Goal: Answer question/provide support

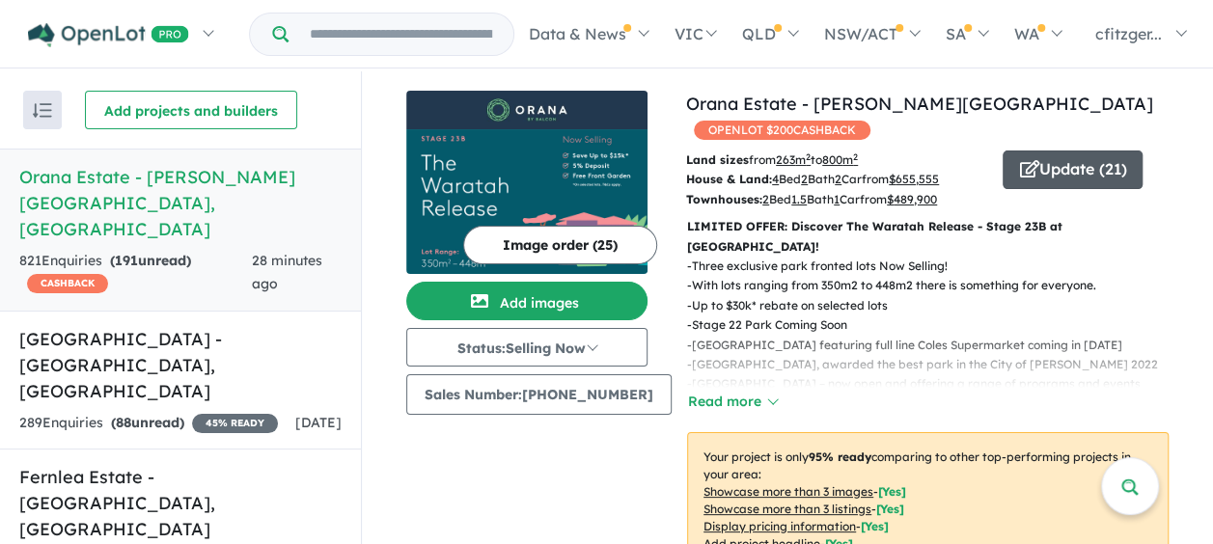
click at [1039, 158] on button "Update ( 21 )" at bounding box center [1073, 170] width 140 height 39
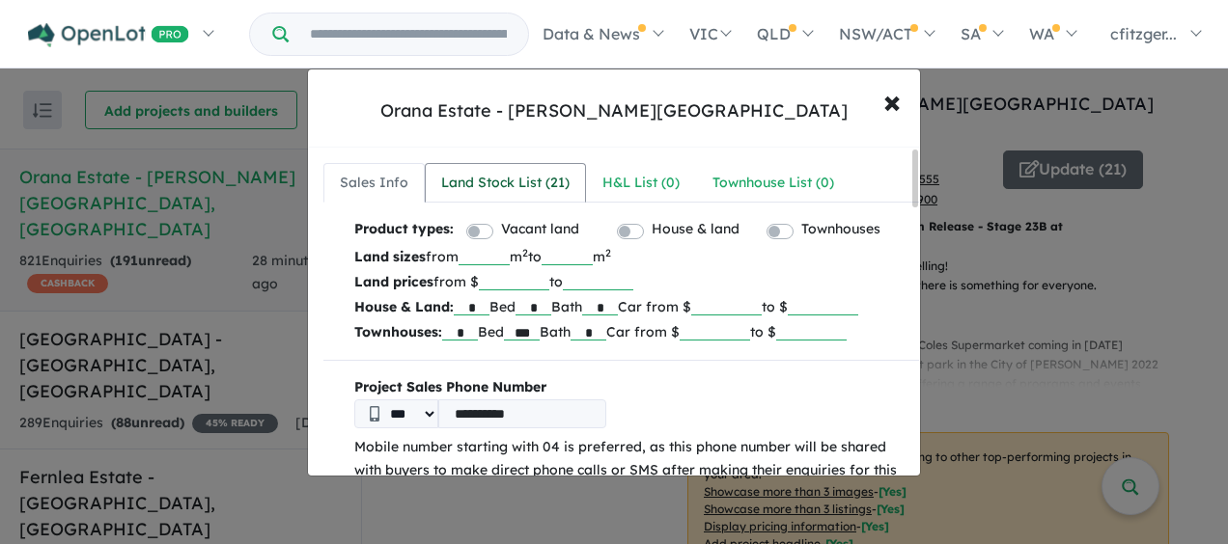
click at [484, 180] on div "Land Stock List ( 21 )" at bounding box center [505, 183] width 128 height 23
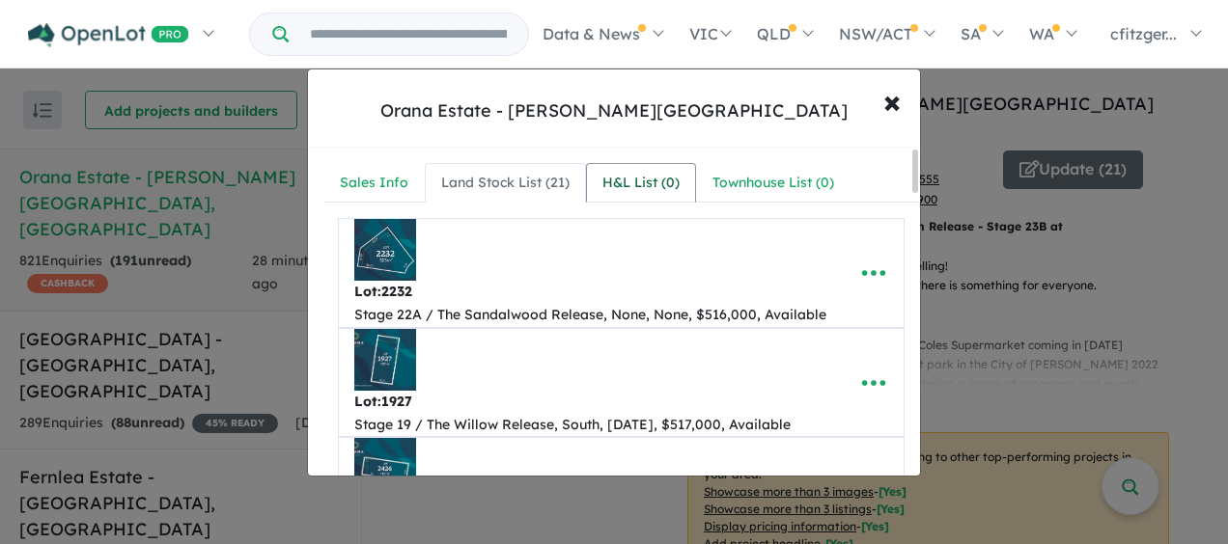
click at [651, 167] on link "H&L List ( 0 )" at bounding box center [641, 183] width 110 height 41
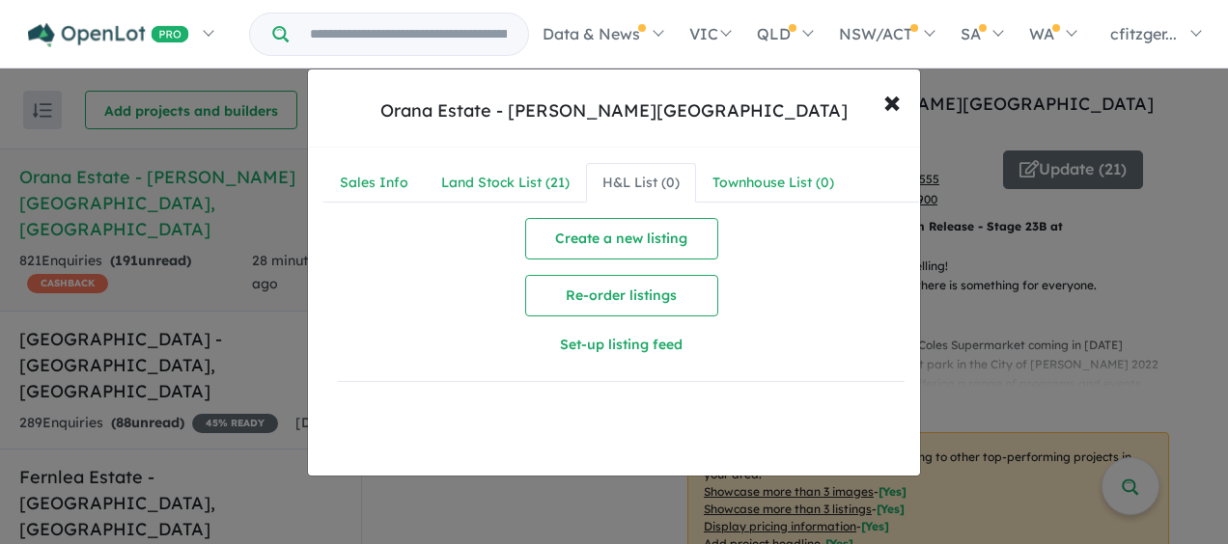
click at [985, 165] on div "Orana Estate - [PERSON_NAME] North × Close Sales Info Land Stock List ( 21 ) H&…" at bounding box center [614, 272] width 1228 height 544
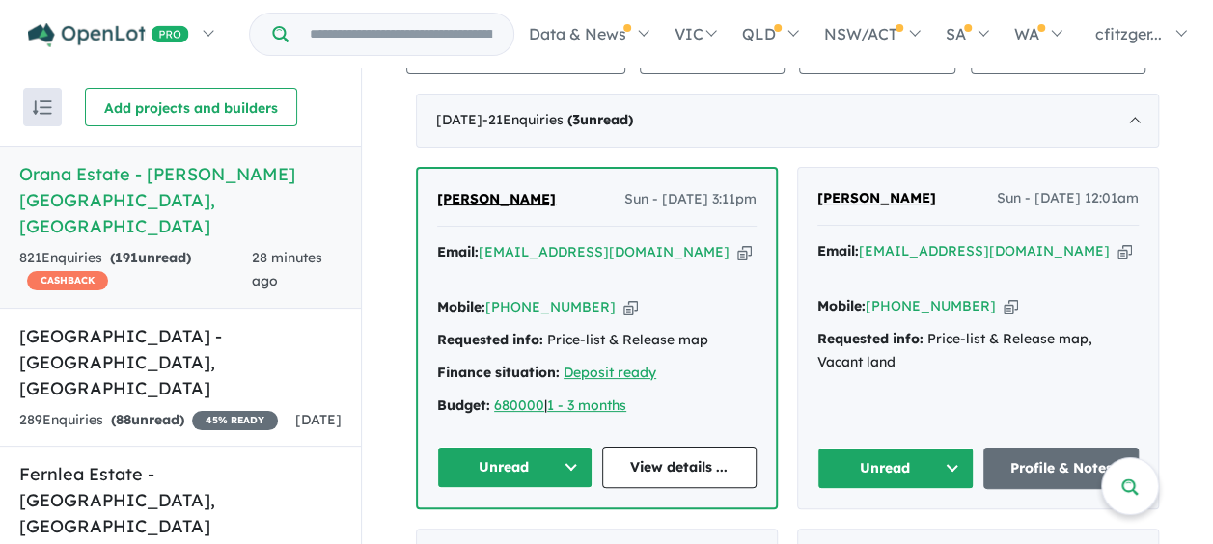
scroll to position [826, 0]
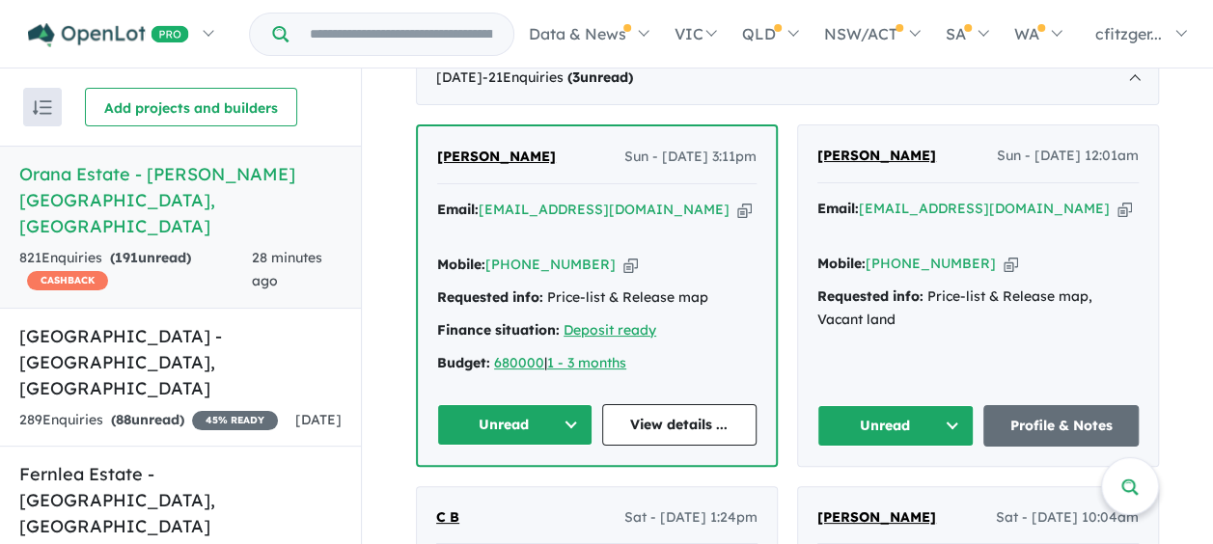
click at [511, 404] on button "Unread" at bounding box center [514, 425] width 155 height 42
click at [514, 492] on button "Assigned" at bounding box center [522, 514] width 168 height 44
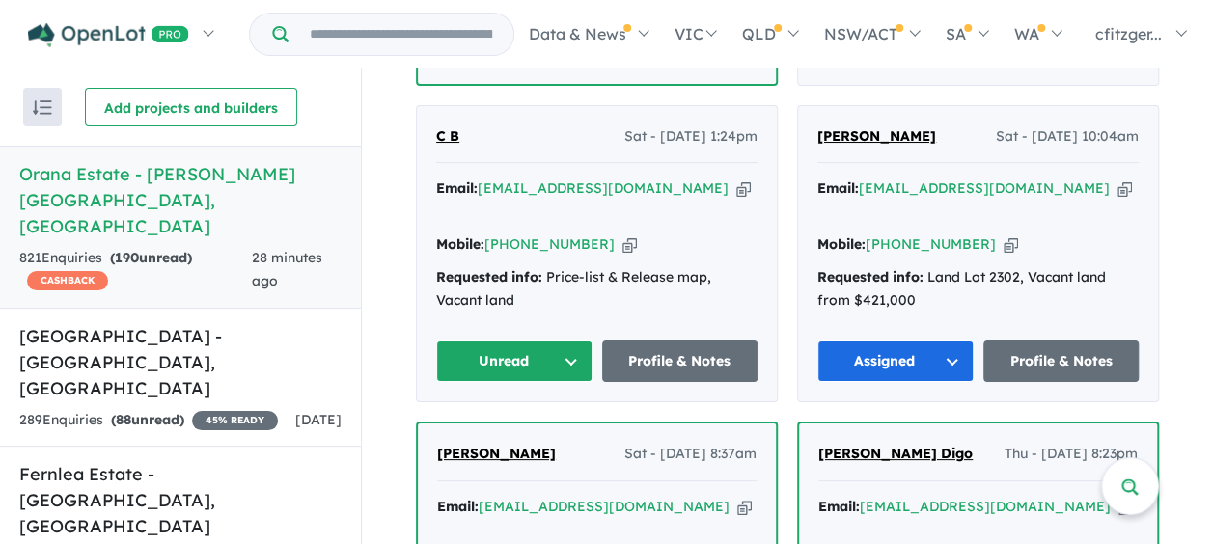
scroll to position [1212, 0]
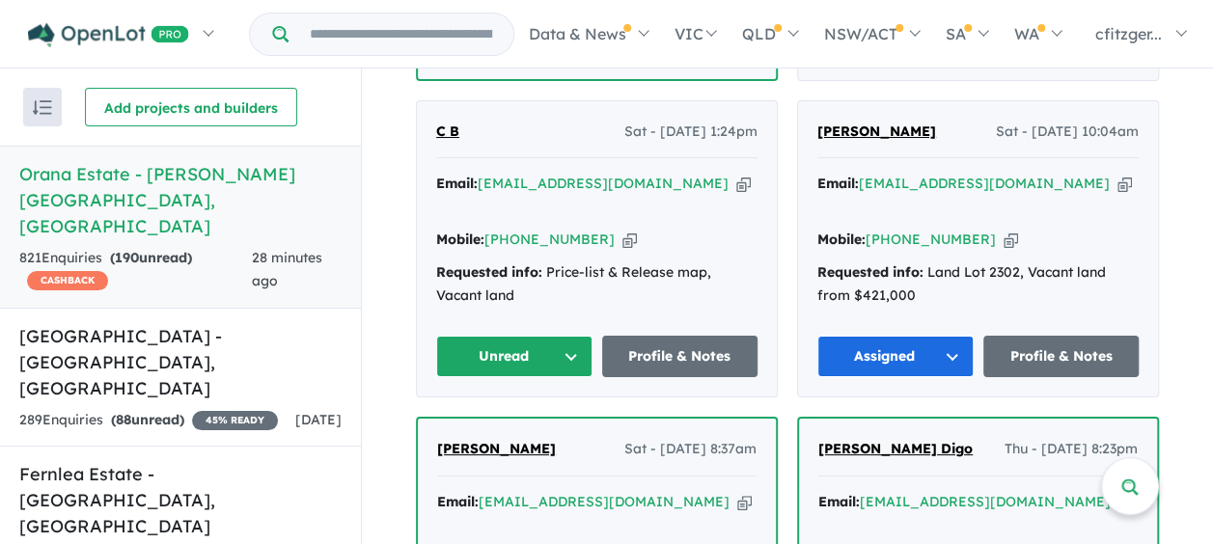
click at [485, 336] on button "Unread" at bounding box center [514, 357] width 156 height 42
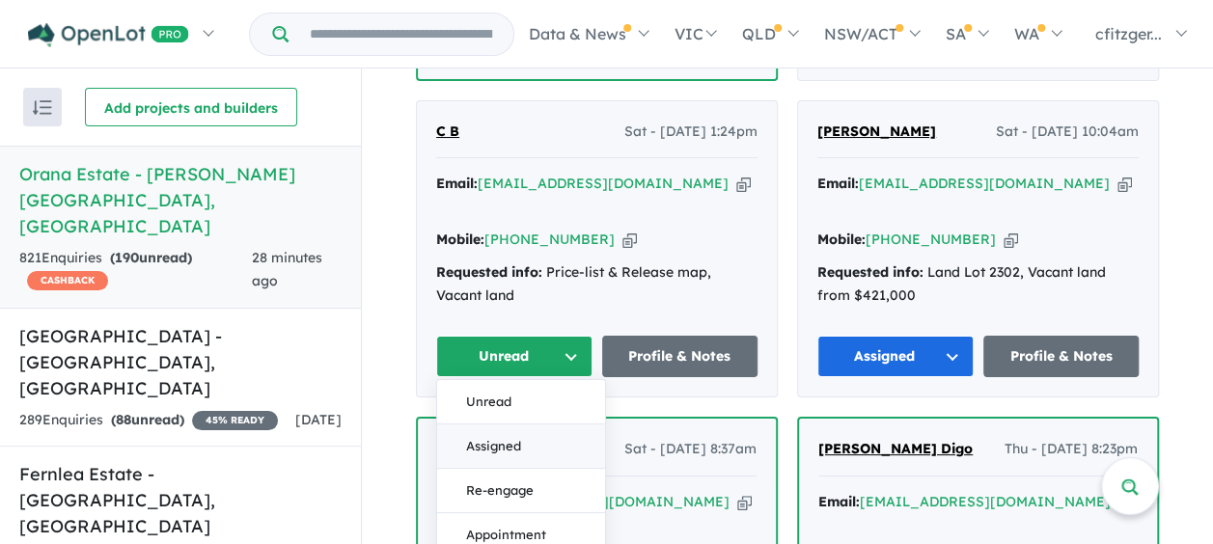
click at [488, 425] on button "Assigned" at bounding box center [521, 447] width 168 height 44
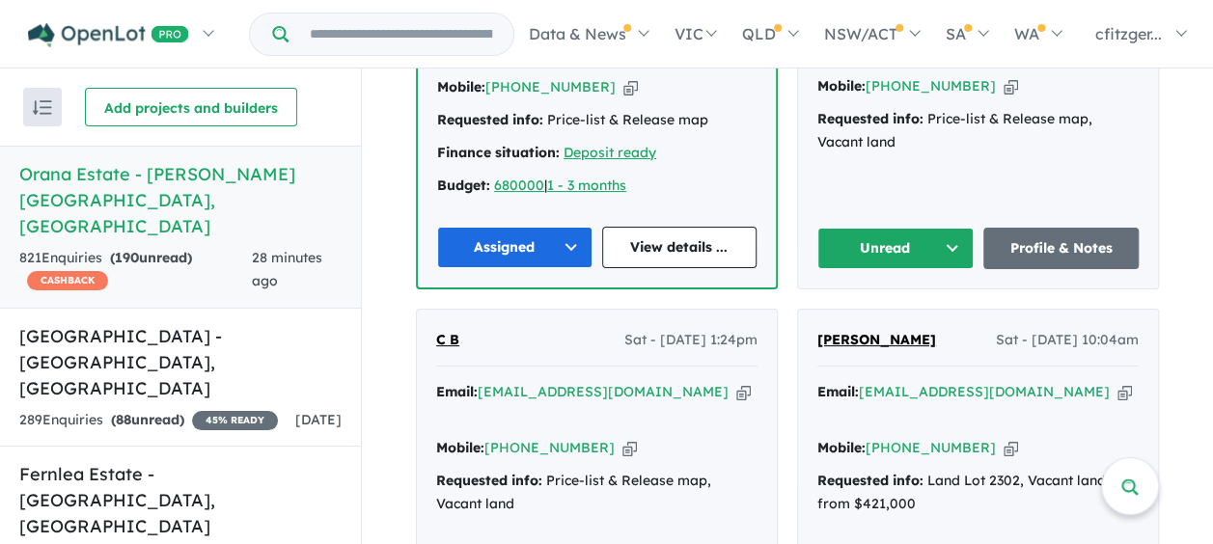
scroll to position [923, 0]
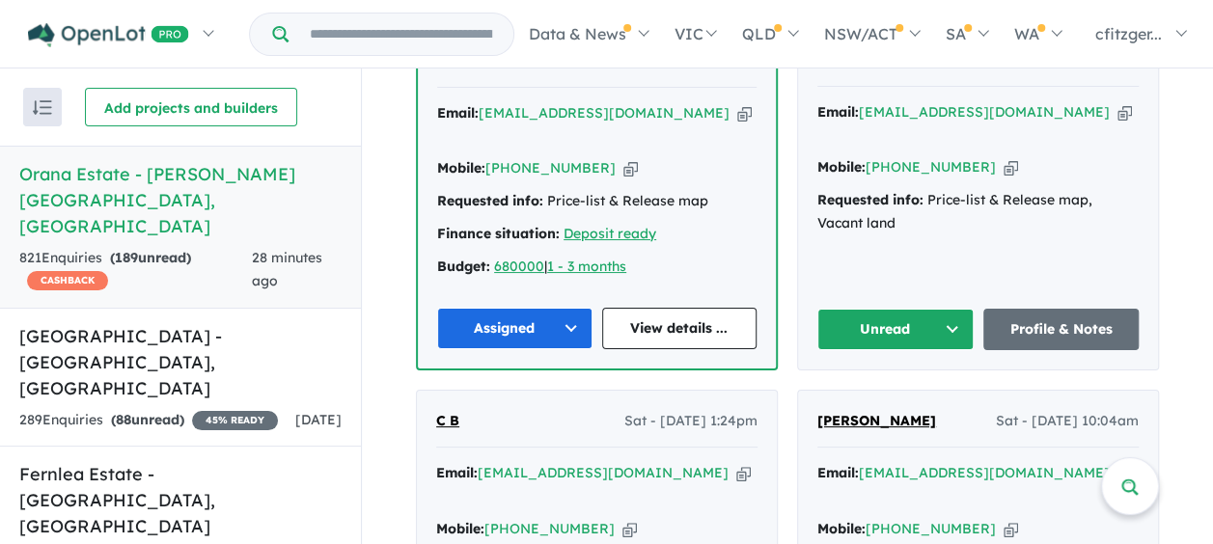
click at [899, 330] on div "[PERSON_NAME] Sun - [DATE] 12:01am Email: [EMAIL_ADDRESS][DOMAIN_NAME] Copied! …" at bounding box center [978, 199] width 360 height 341
click at [871, 318] on div "Unread" at bounding box center [896, 330] width 156 height 42
click at [857, 309] on button "Unread" at bounding box center [896, 330] width 156 height 42
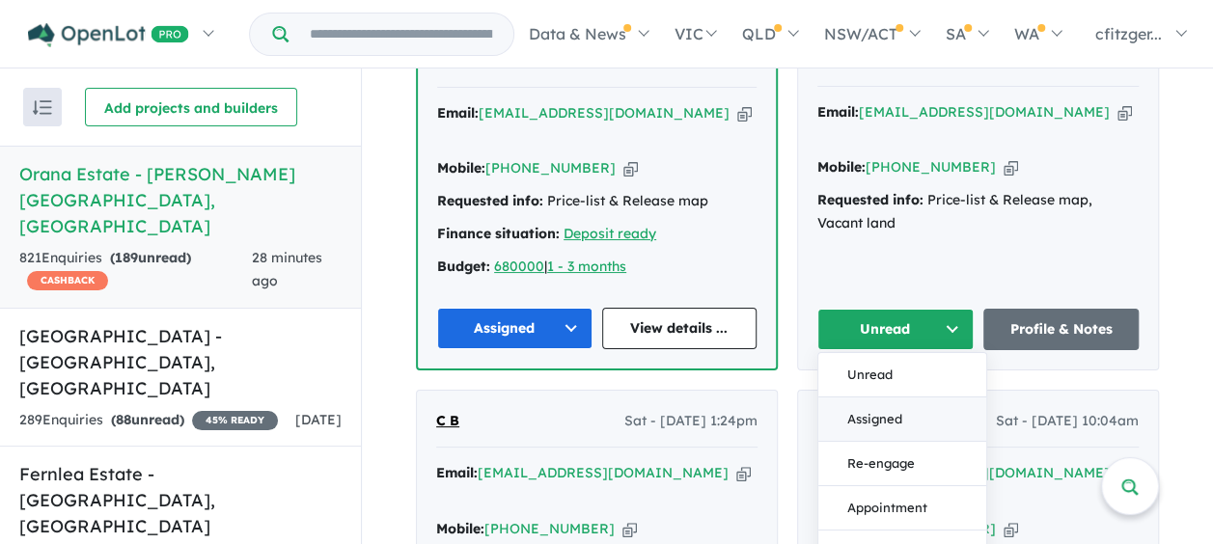
click at [868, 400] on button "Assigned" at bounding box center [903, 419] width 168 height 44
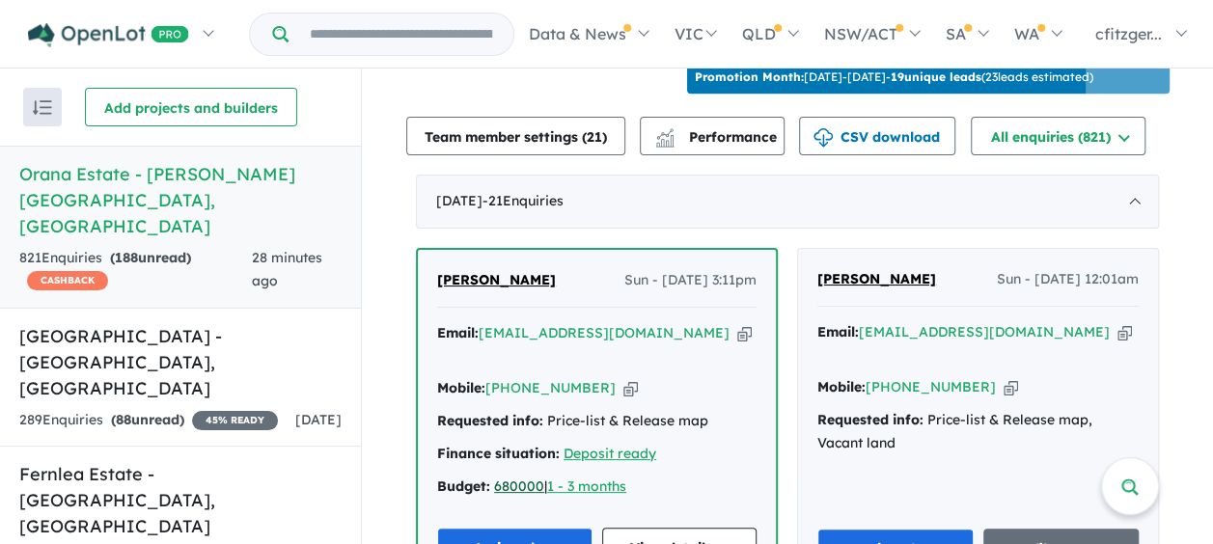
scroll to position [633, 0]
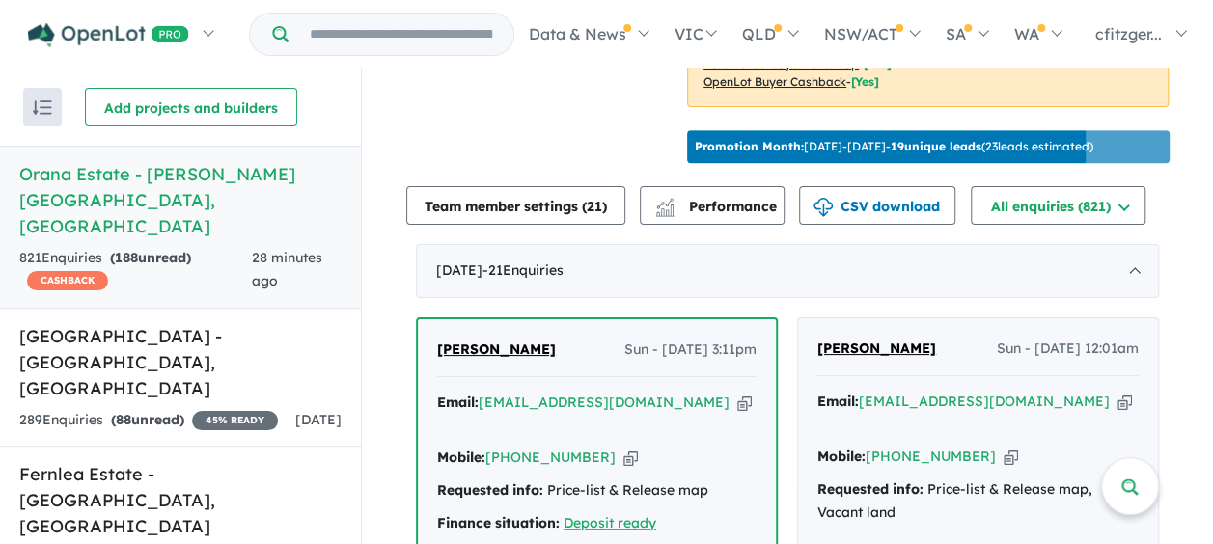
click at [487, 341] on span "[PERSON_NAME]" at bounding box center [496, 349] width 119 height 17
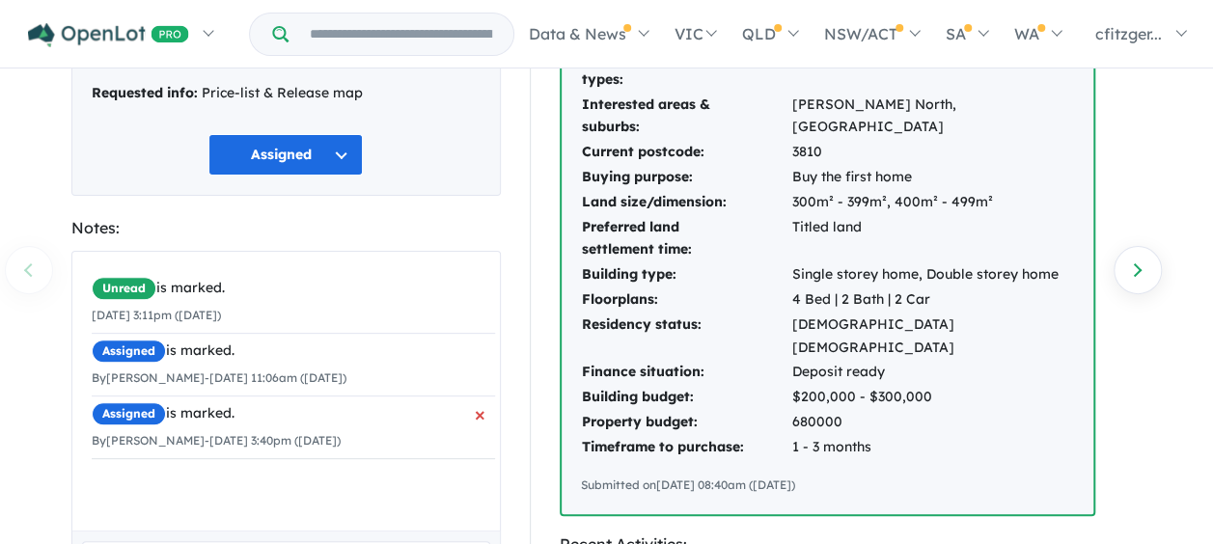
scroll to position [289, 0]
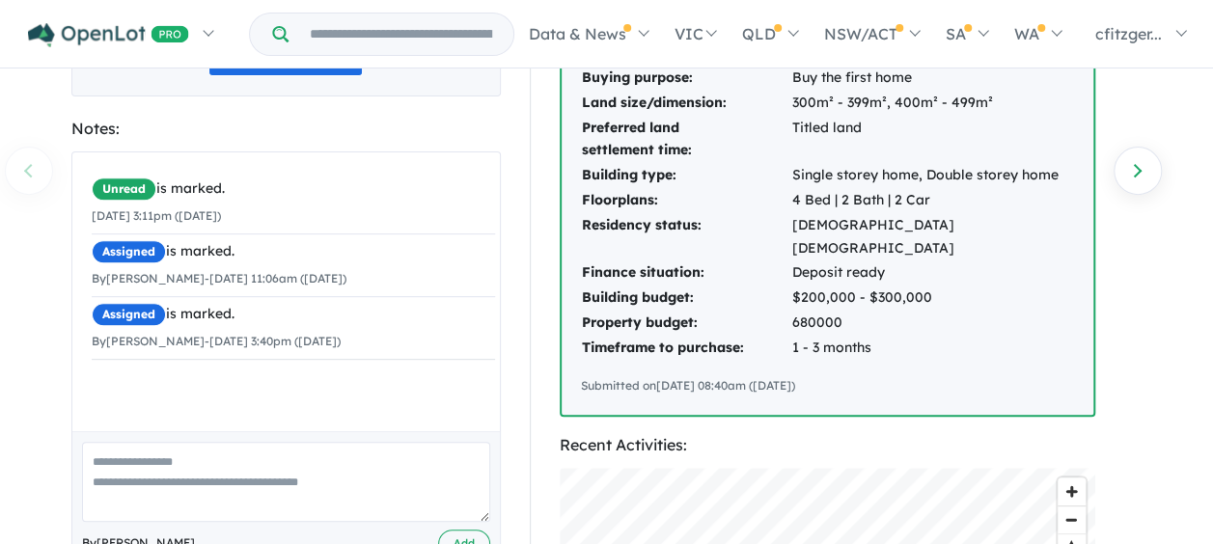
click at [730, 286] on td "Building budget:" at bounding box center [686, 298] width 210 height 25
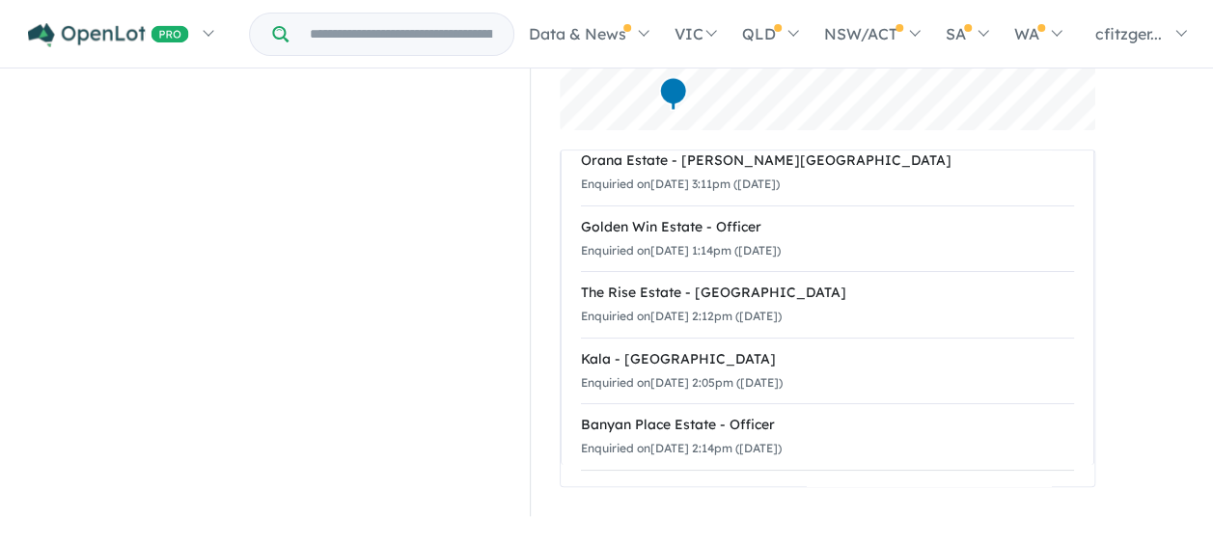
scroll to position [771, 0]
